Goal: Check status

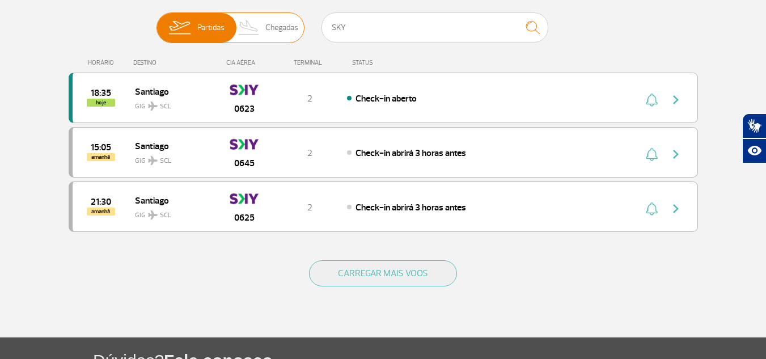
drag, startPoint x: 341, startPoint y: 34, endPoint x: 299, endPoint y: 32, distance: 41.4
click at [299, 32] on div "Partidas Chegadas SKY" at bounding box center [384, 29] width 454 height 34
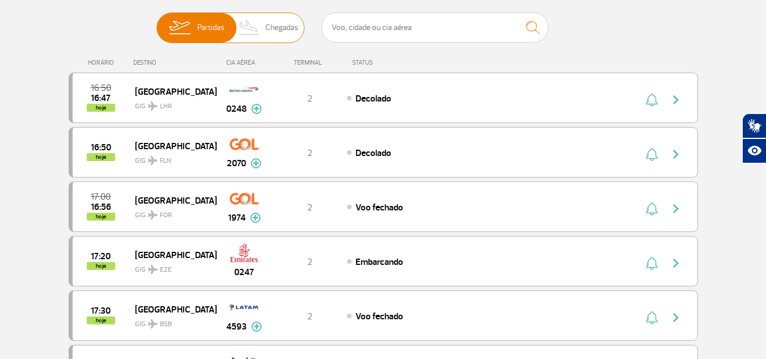
type input "7"
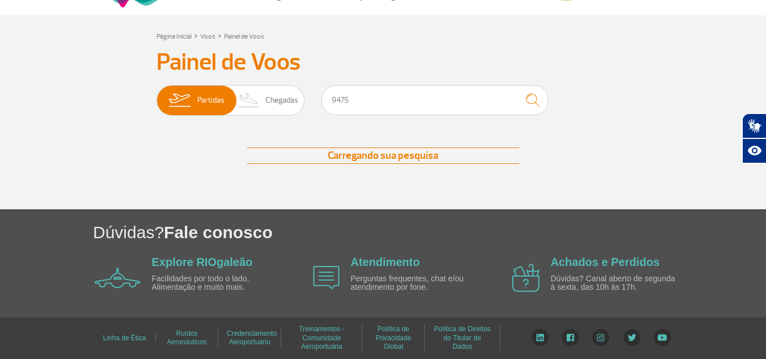
scroll to position [130, 0]
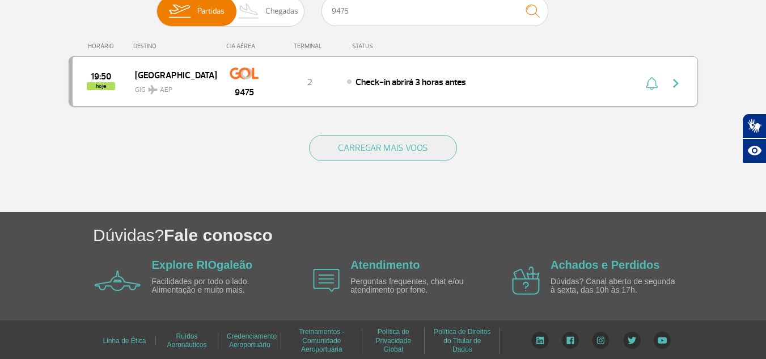
type input "9475"
click at [677, 82] on img "button" at bounding box center [676, 84] width 14 height 14
click at [680, 83] on img "button" at bounding box center [676, 84] width 14 height 14
click at [514, 89] on div "19:50 hoje [GEOGRAPHIC_DATA] GIG AEP 9475 2 Check-in abrirá 3 horas antes" at bounding box center [384, 81] width 630 height 50
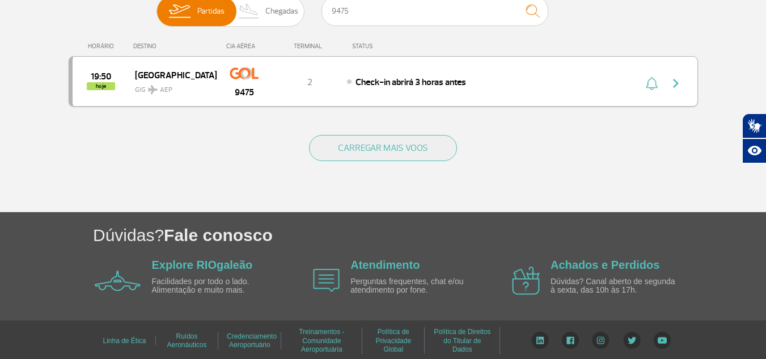
click at [514, 88] on div "19:50 hoje [GEOGRAPHIC_DATA] GIG AEP 9475 2 Check-in abrirá 3 horas antes" at bounding box center [384, 81] width 630 height 50
click at [681, 79] on img "button" at bounding box center [676, 84] width 14 height 14
click at [680, 79] on img "button" at bounding box center [676, 84] width 14 height 14
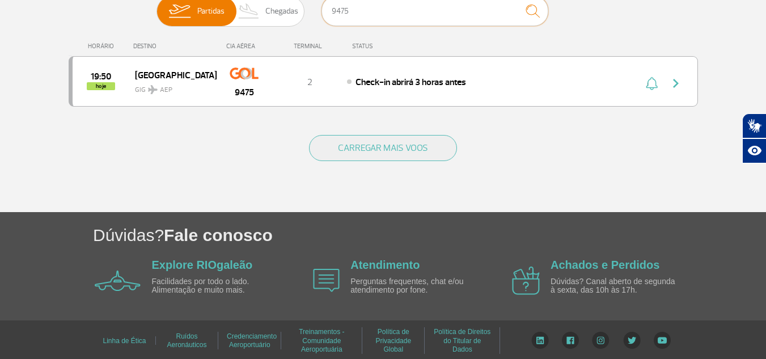
drag, startPoint x: 355, startPoint y: 14, endPoint x: 315, endPoint y: 14, distance: 39.7
click at [315, 14] on div "Partidas Chegadas 9475" at bounding box center [384, 13] width 454 height 34
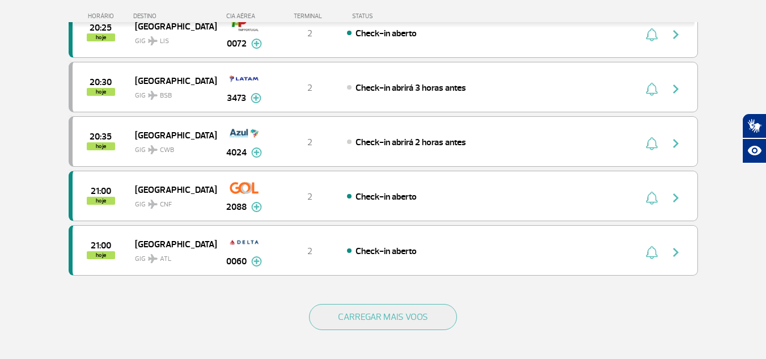
scroll to position [1178, 0]
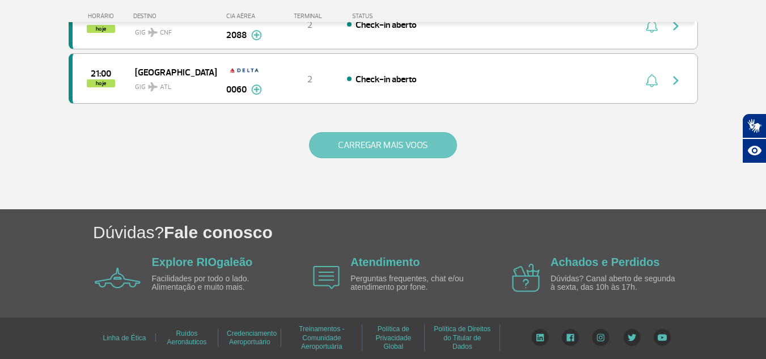
click at [377, 146] on button "CARREGAR MAIS VOOS" at bounding box center [383, 145] width 148 height 26
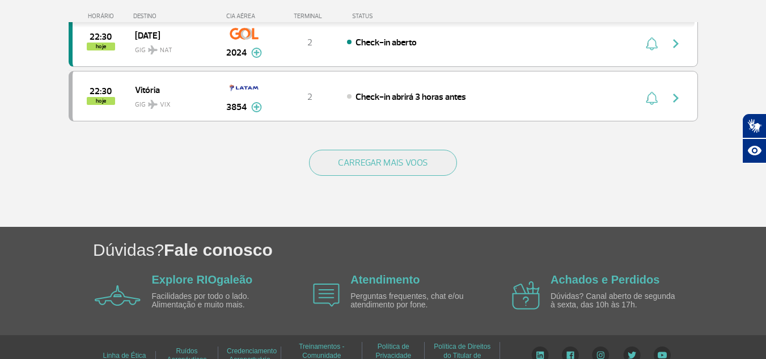
scroll to position [2255, 0]
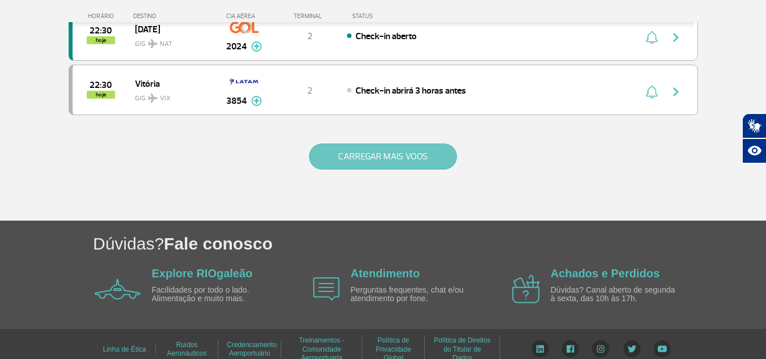
click at [385, 145] on button "CARREGAR MAIS VOOS" at bounding box center [383, 157] width 148 height 26
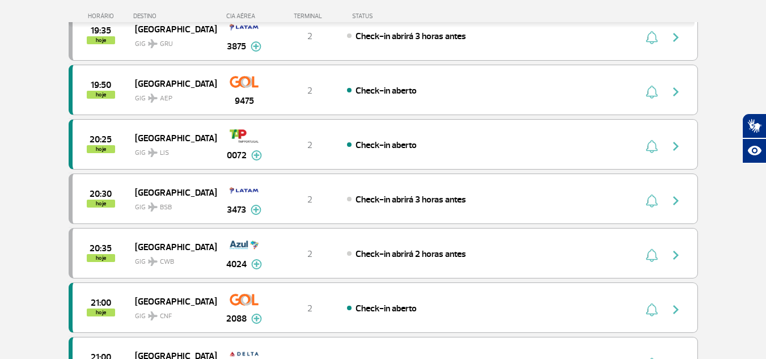
scroll to position [667, 0]
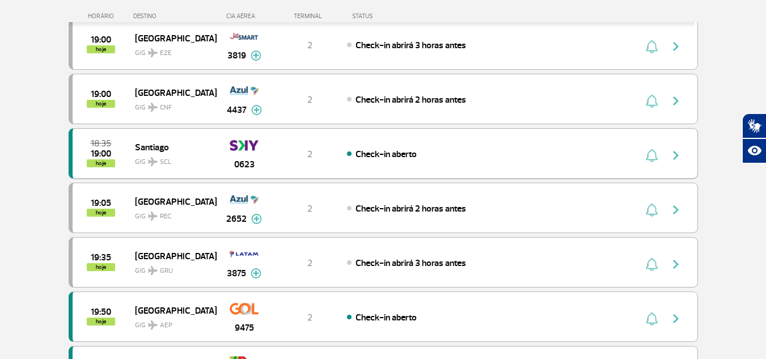
click at [664, 158] on div at bounding box center [666, 154] width 62 height 16
click at [670, 157] on img "button" at bounding box center [676, 156] width 14 height 14
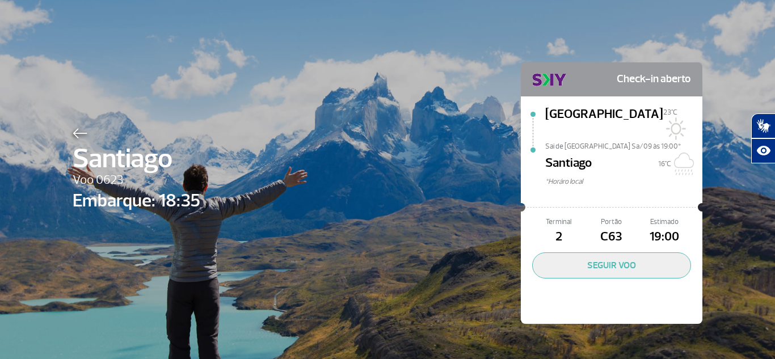
click at [73, 137] on img at bounding box center [80, 133] width 15 height 10
